Goal: Task Accomplishment & Management: Use online tool/utility

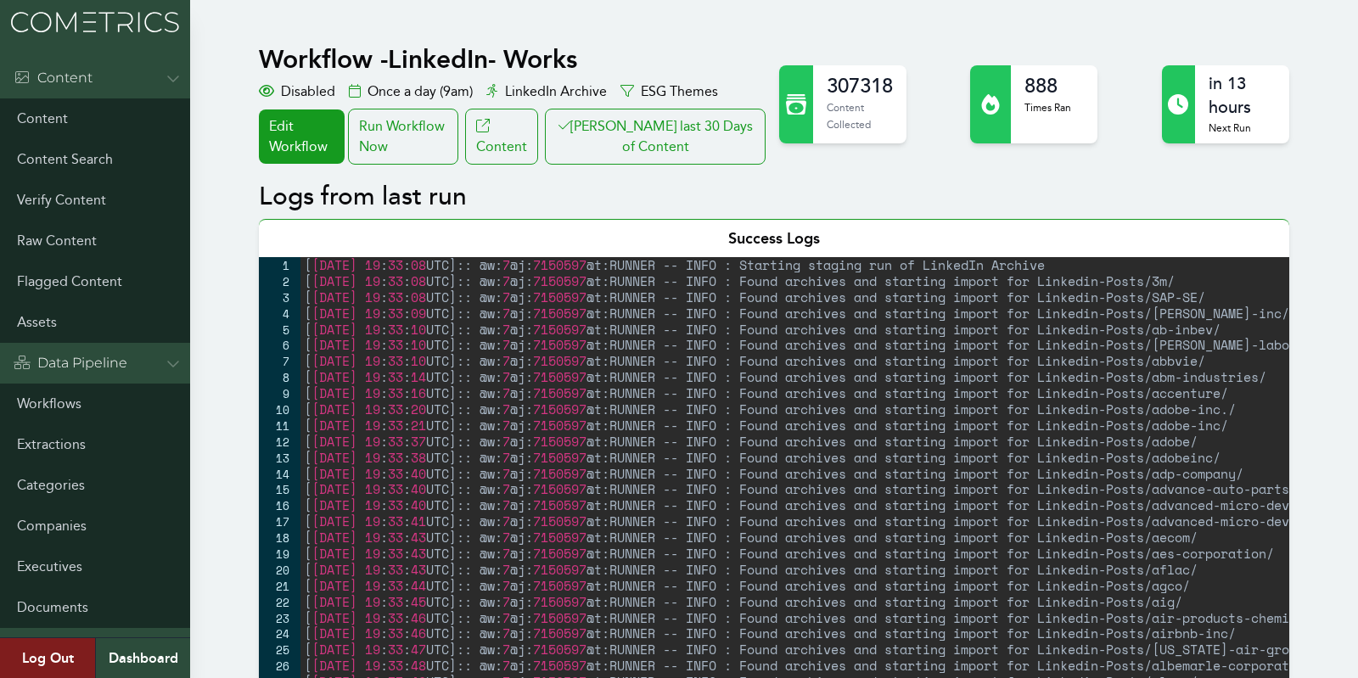
scroll to position [194, 0]
click at [700, 131] on button "[PERSON_NAME] last 30 Days of Content" at bounding box center [655, 137] width 221 height 56
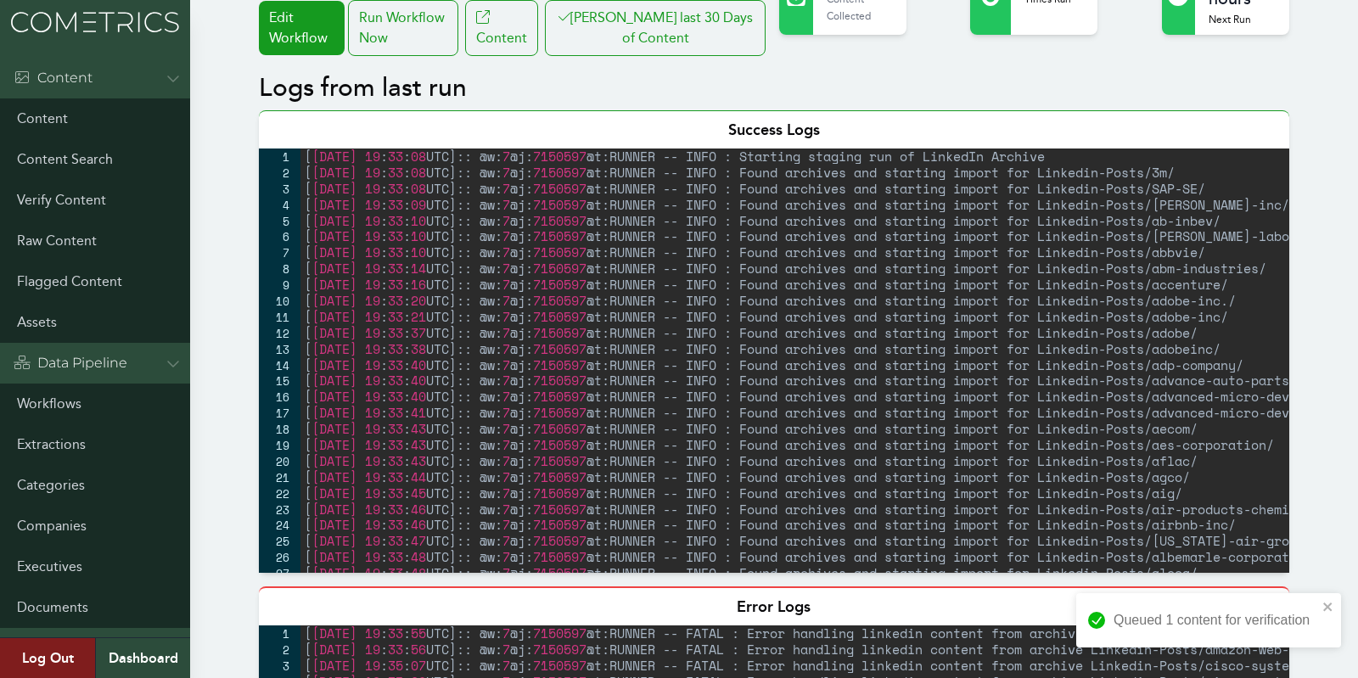
scroll to position [439, 0]
